Goal: Check status: Check status

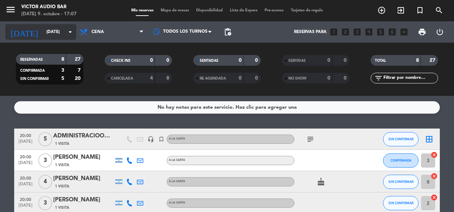
click at [55, 26] on input "[DATE]" at bounding box center [71, 32] width 56 height 12
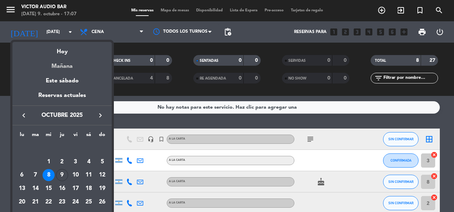
click at [58, 57] on div "Mañana" at bounding box center [61, 63] width 99 height 15
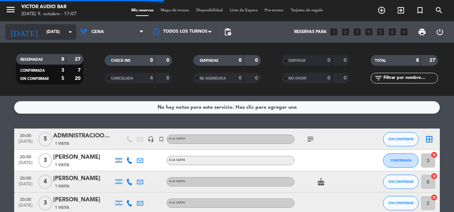
click at [59, 35] on input "[DATE]" at bounding box center [71, 32] width 56 height 12
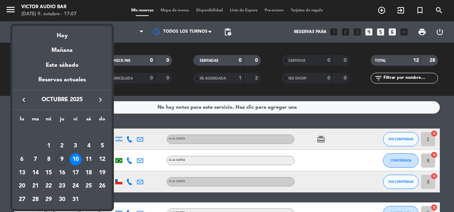
click at [0, 97] on div at bounding box center [227, 106] width 454 height 212
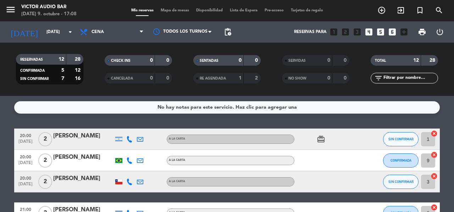
click at [39, 40] on div "[DATE] [DATE] arrow_drop_down" at bounding box center [40, 31] width 71 height 21
click at [43, 34] on input "[DATE]" at bounding box center [71, 32] width 56 height 12
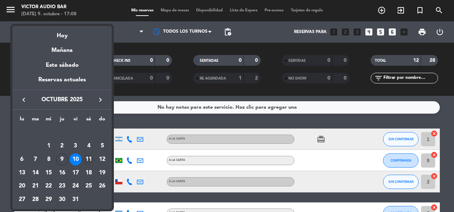
click at [92, 159] on div "11" at bounding box center [89, 159] width 12 height 12
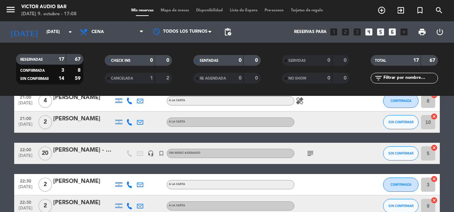
scroll to position [179, 0]
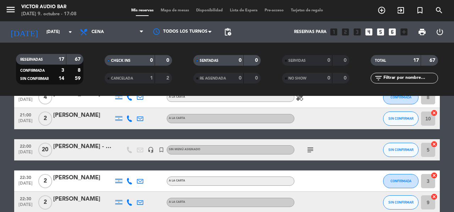
click at [311, 151] on icon "subject" at bounding box center [310, 149] width 9 height 9
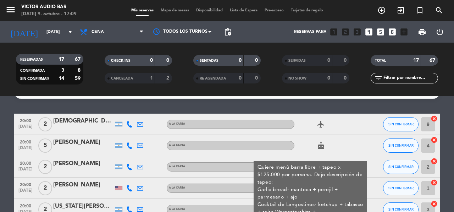
scroll to position [15, 0]
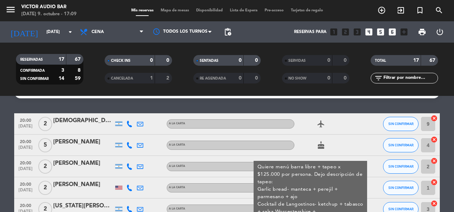
click at [43, 40] on div "[DATE] [DATE] arrow_drop_down" at bounding box center [40, 31] width 71 height 21
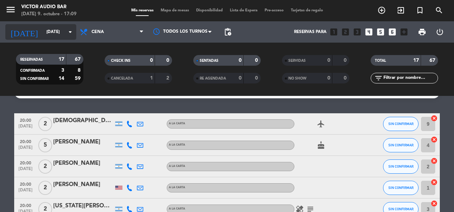
click at [43, 34] on input "[DATE]" at bounding box center [71, 32] width 56 height 12
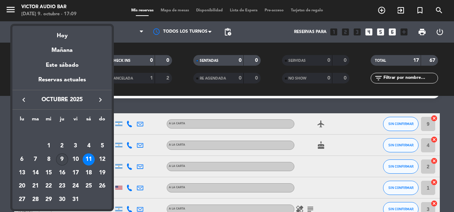
click at [64, 158] on div "9" at bounding box center [62, 159] width 12 height 12
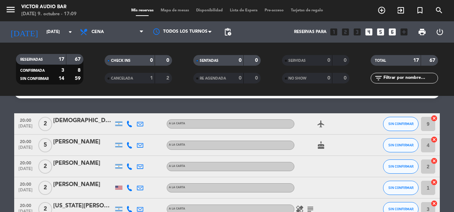
type input "[DEMOGRAPHIC_DATA][DATE]"
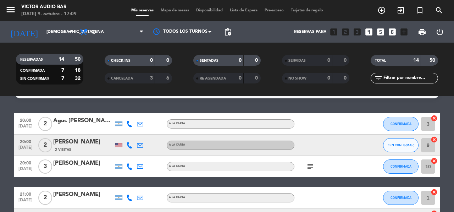
click at [309, 167] on icon "subject" at bounding box center [310, 166] width 9 height 9
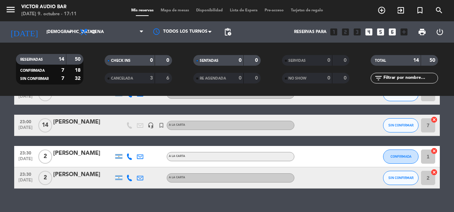
scroll to position [290, 0]
